Goal: Information Seeking & Learning: Understand process/instructions

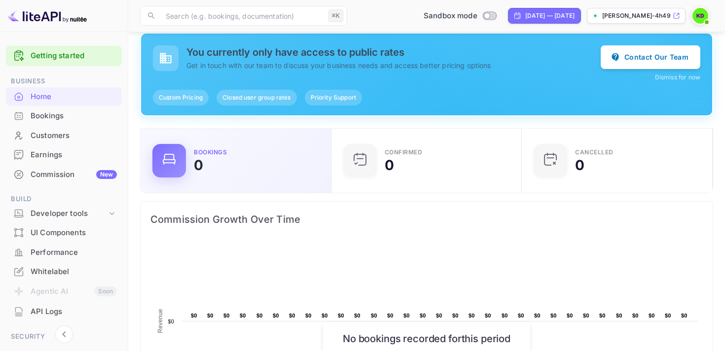
scroll to position [93, 0]
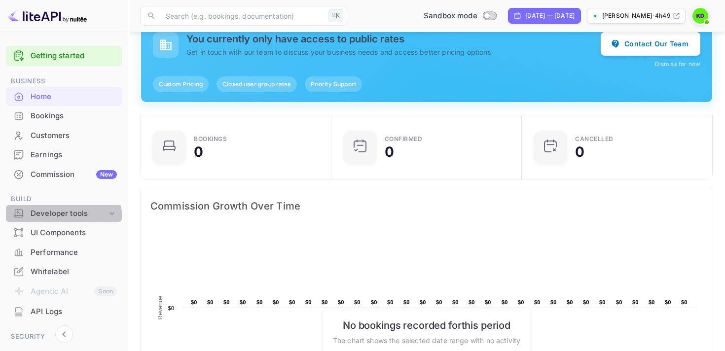
click at [58, 219] on div "Developer tools" at bounding box center [64, 213] width 116 height 17
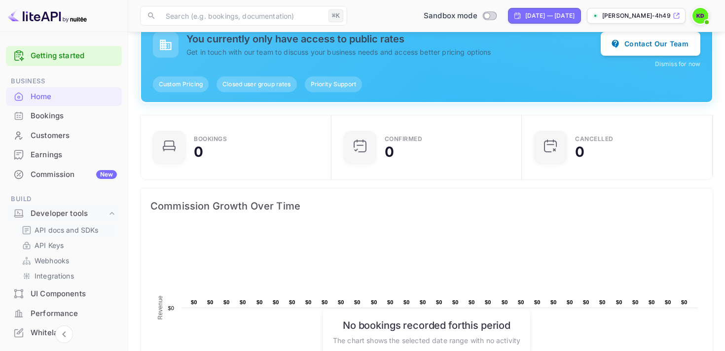
click at [57, 228] on p "API docs and SDKs" at bounding box center [67, 230] width 64 height 10
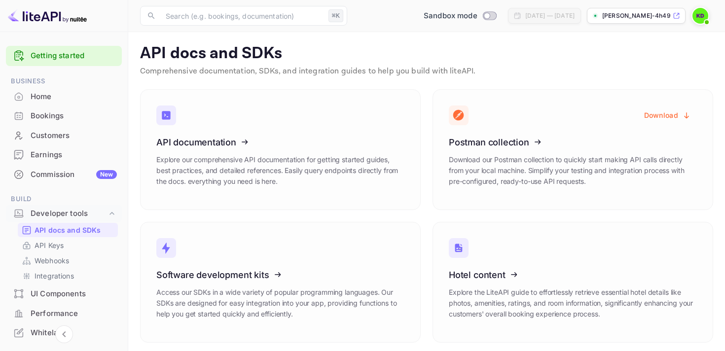
scroll to position [4, 0]
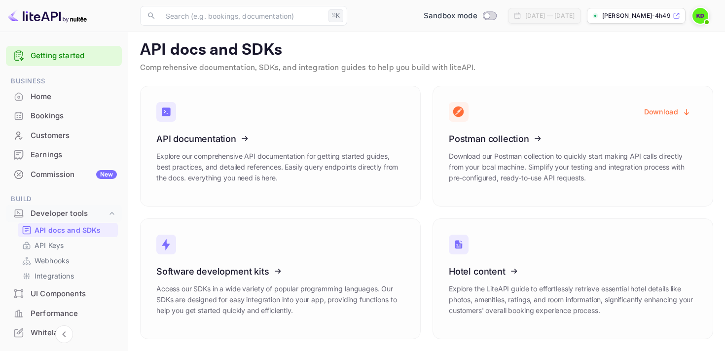
click at [65, 100] on div "Home" at bounding box center [74, 96] width 86 height 11
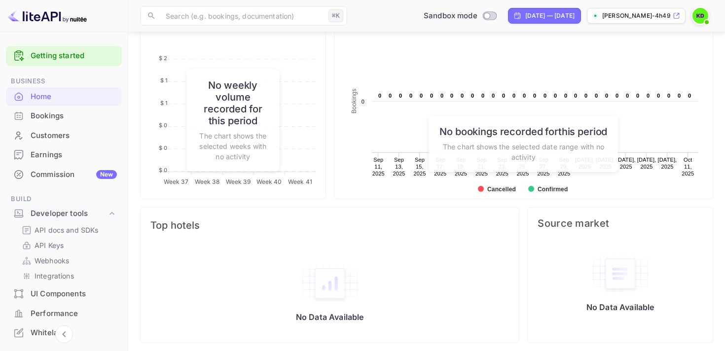
scroll to position [510, 0]
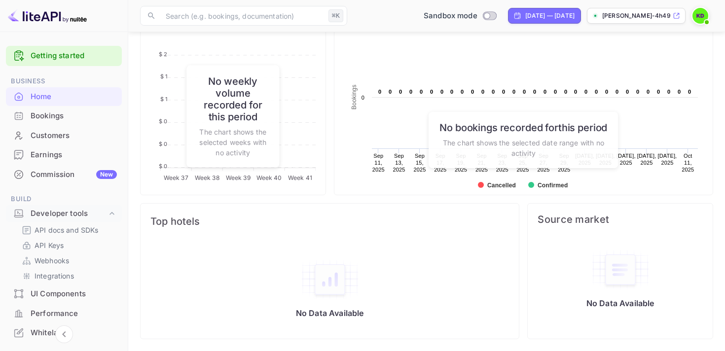
click at [64, 54] on link "Getting started" at bounding box center [74, 55] width 86 height 11
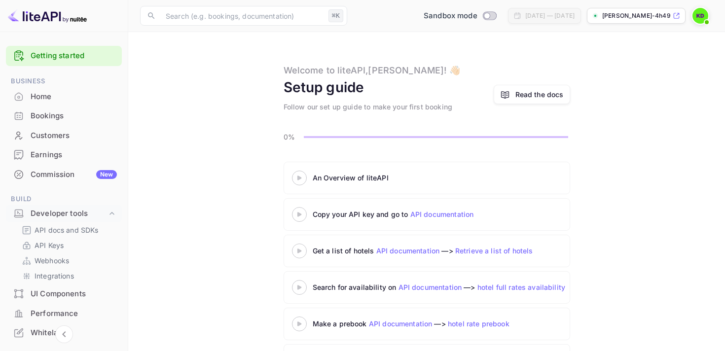
click at [350, 179] on div "An Overview of liteAPI" at bounding box center [436, 178] width 247 height 10
click at [303, 212] on icon at bounding box center [299, 214] width 35 height 5
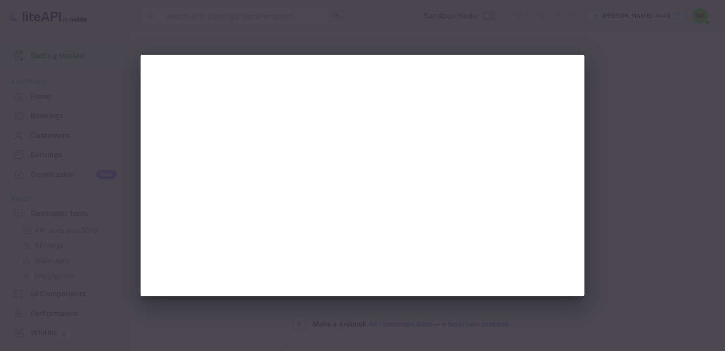
click at [631, 84] on div at bounding box center [362, 175] width 725 height 351
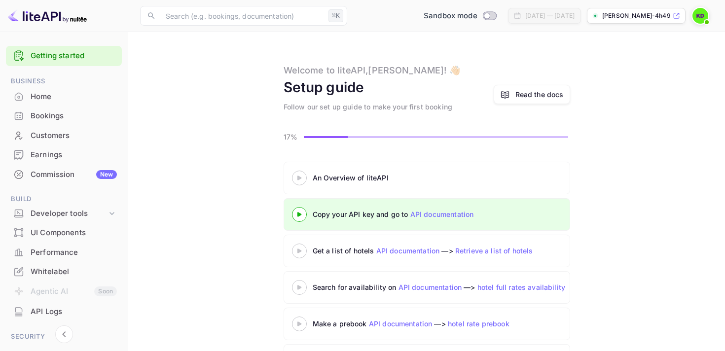
click at [437, 211] on link "API documentation" at bounding box center [442, 214] width 64 height 8
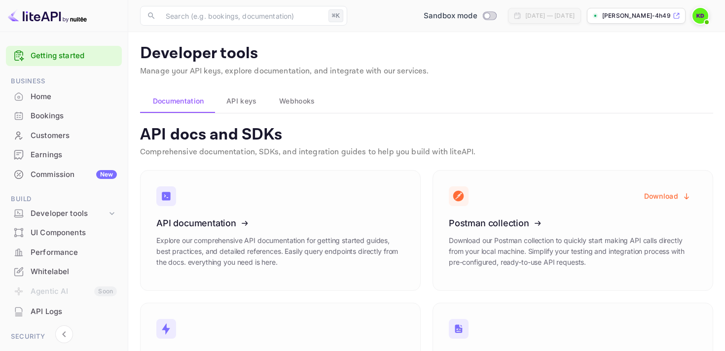
click at [247, 95] on span "API keys" at bounding box center [241, 101] width 30 height 12
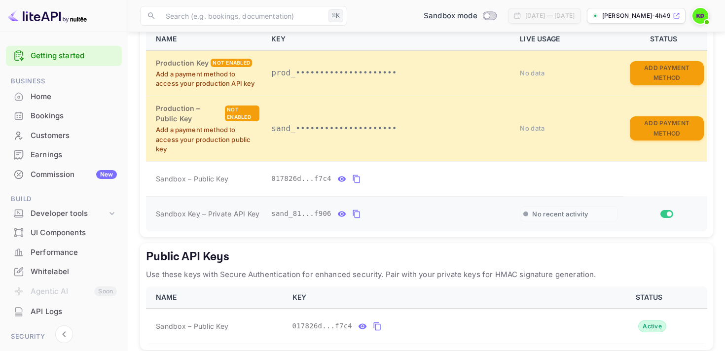
scroll to position [308, 0]
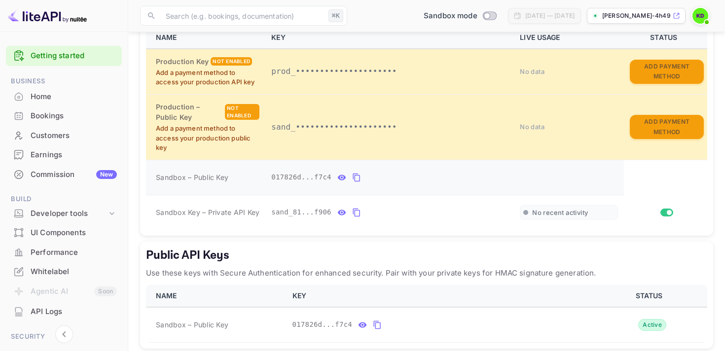
click at [357, 177] on icon "private api keys table" at bounding box center [356, 178] width 9 height 12
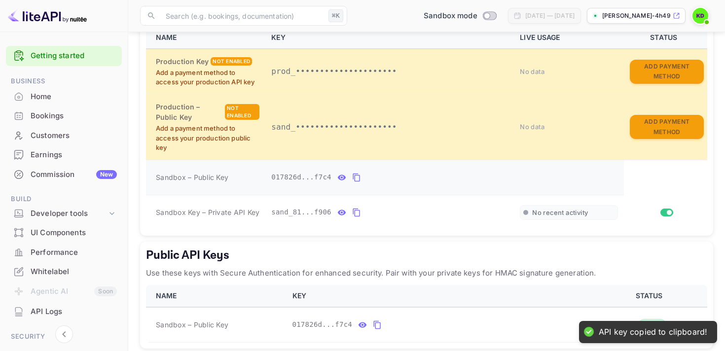
scroll to position [0, 0]
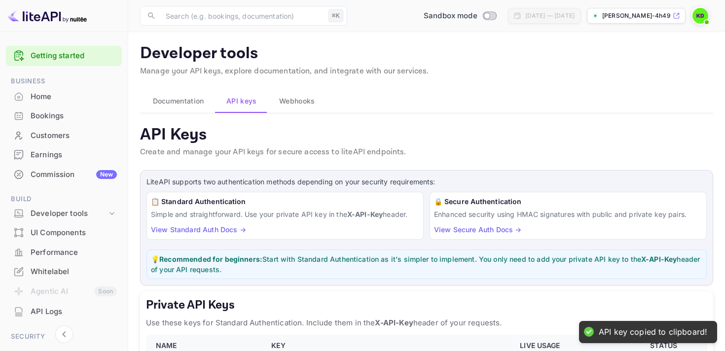
click at [179, 98] on span "Documentation" at bounding box center [178, 101] width 51 height 12
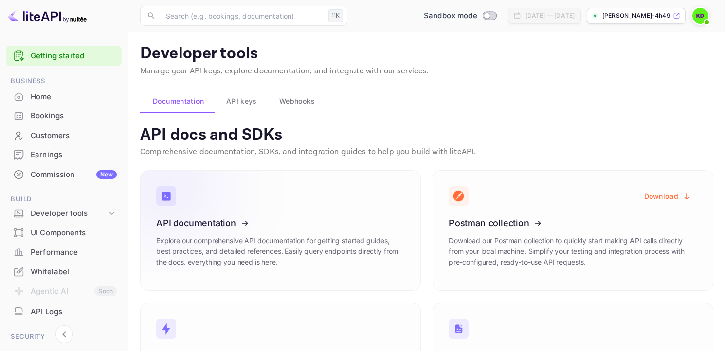
scroll to position [85, 0]
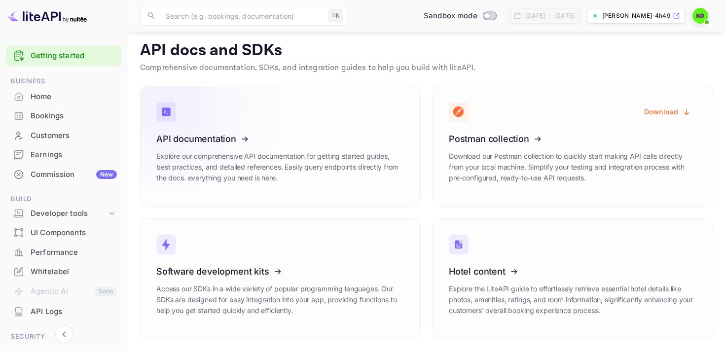
click at [252, 156] on icon at bounding box center [217, 137] width 153 height 102
click at [236, 118] on icon at bounding box center [217, 137] width 153 height 102
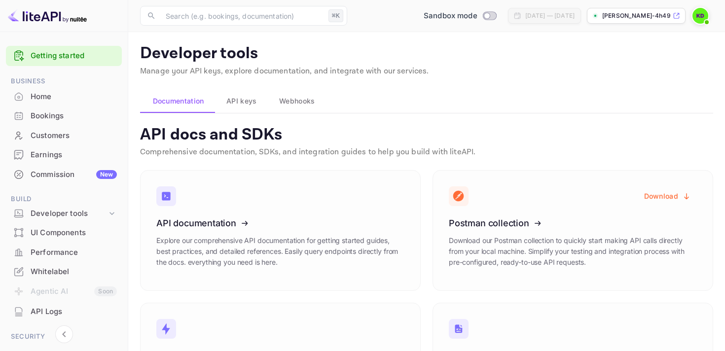
click at [242, 103] on span "API keys" at bounding box center [241, 101] width 30 height 12
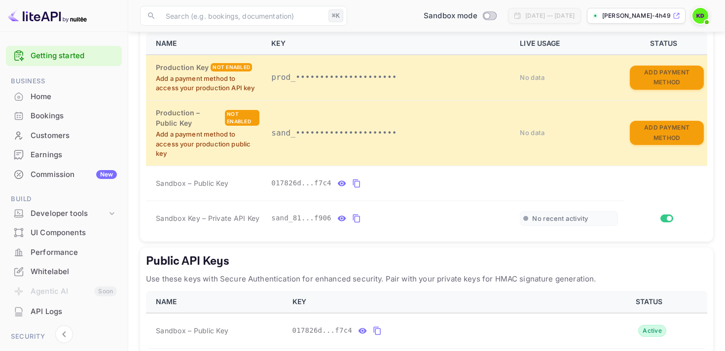
scroll to position [308, 0]
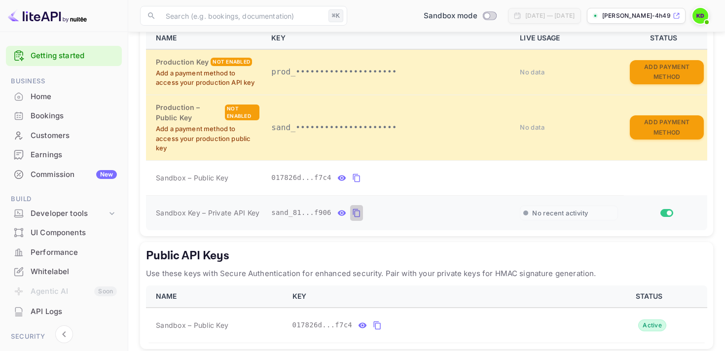
click at [356, 213] on icon "private api keys table" at bounding box center [356, 213] width 9 height 12
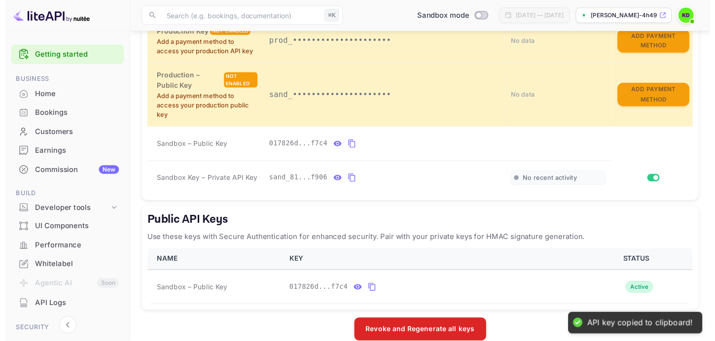
scroll to position [336, 0]
